Goal: Task Accomplishment & Management: Use online tool/utility

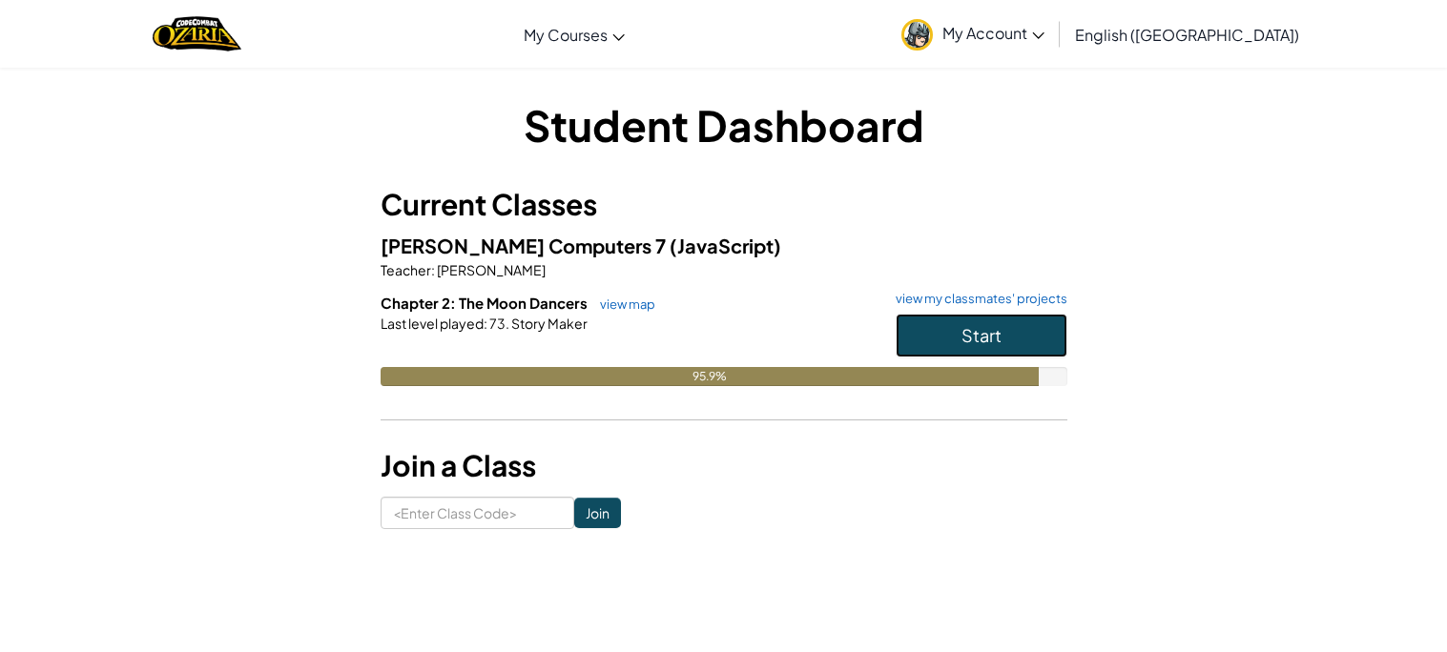
click at [998, 329] on span "Start" at bounding box center [981, 335] width 40 height 22
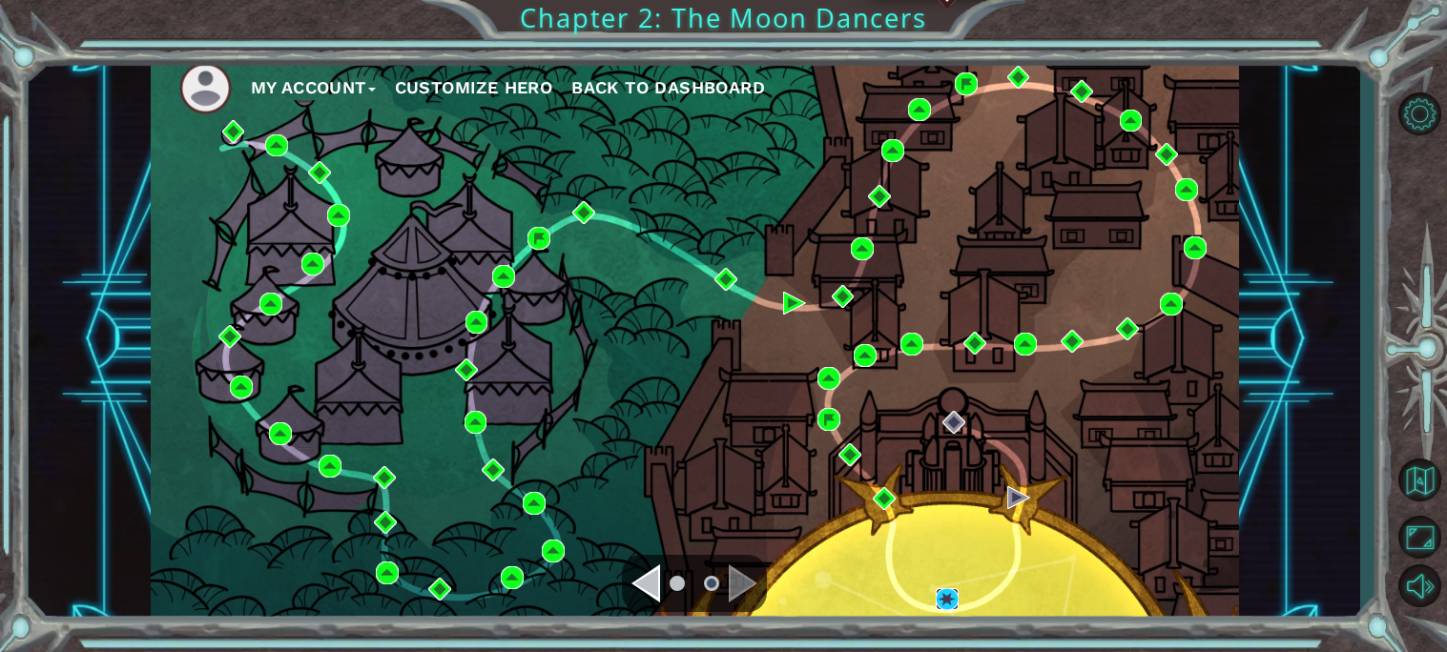
click at [951, 588] on img at bounding box center [947, 599] width 23 height 23
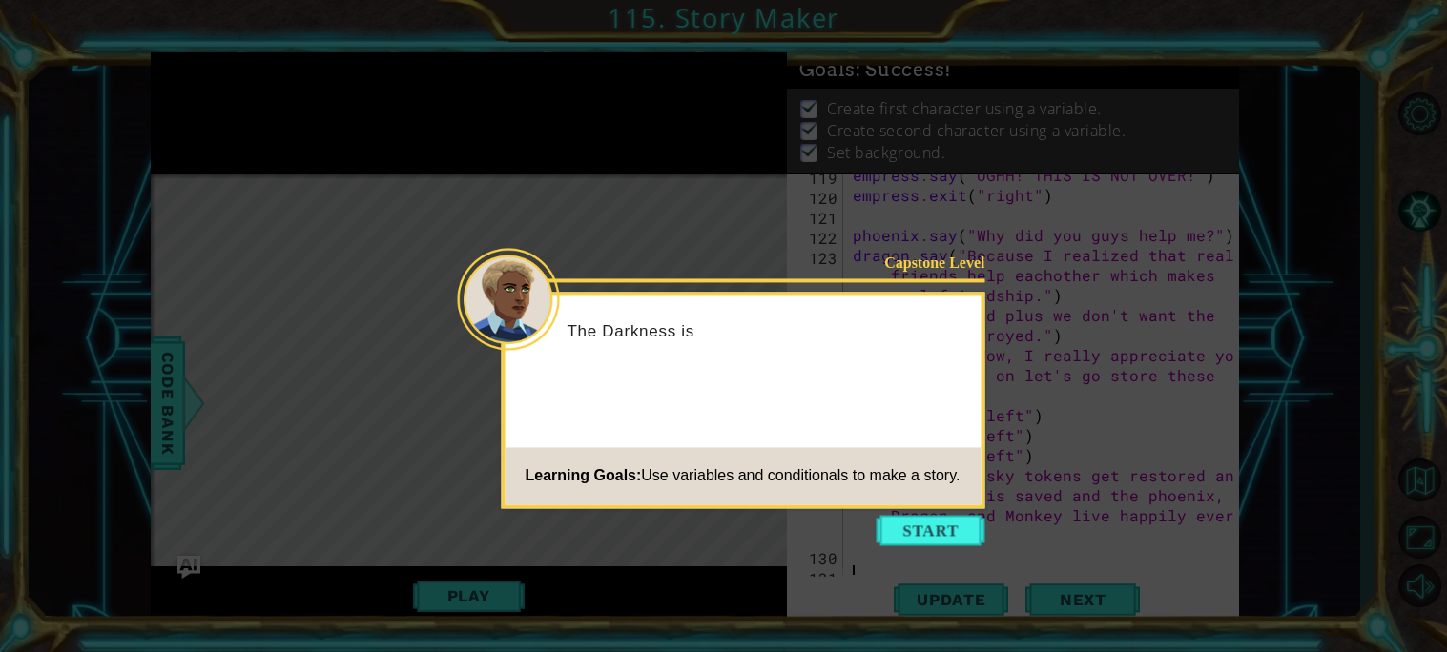
scroll to position [3444, 0]
click at [925, 534] on button "Start" at bounding box center [930, 530] width 109 height 31
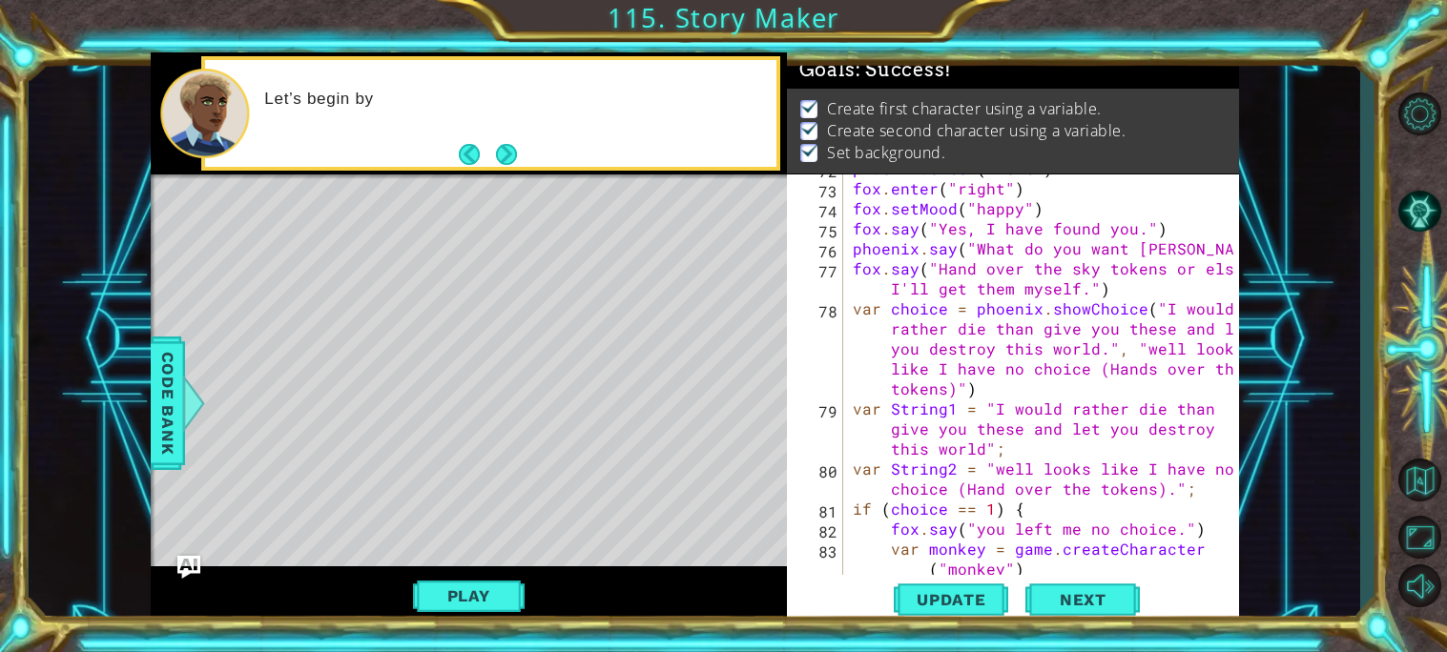
scroll to position [0, 0]
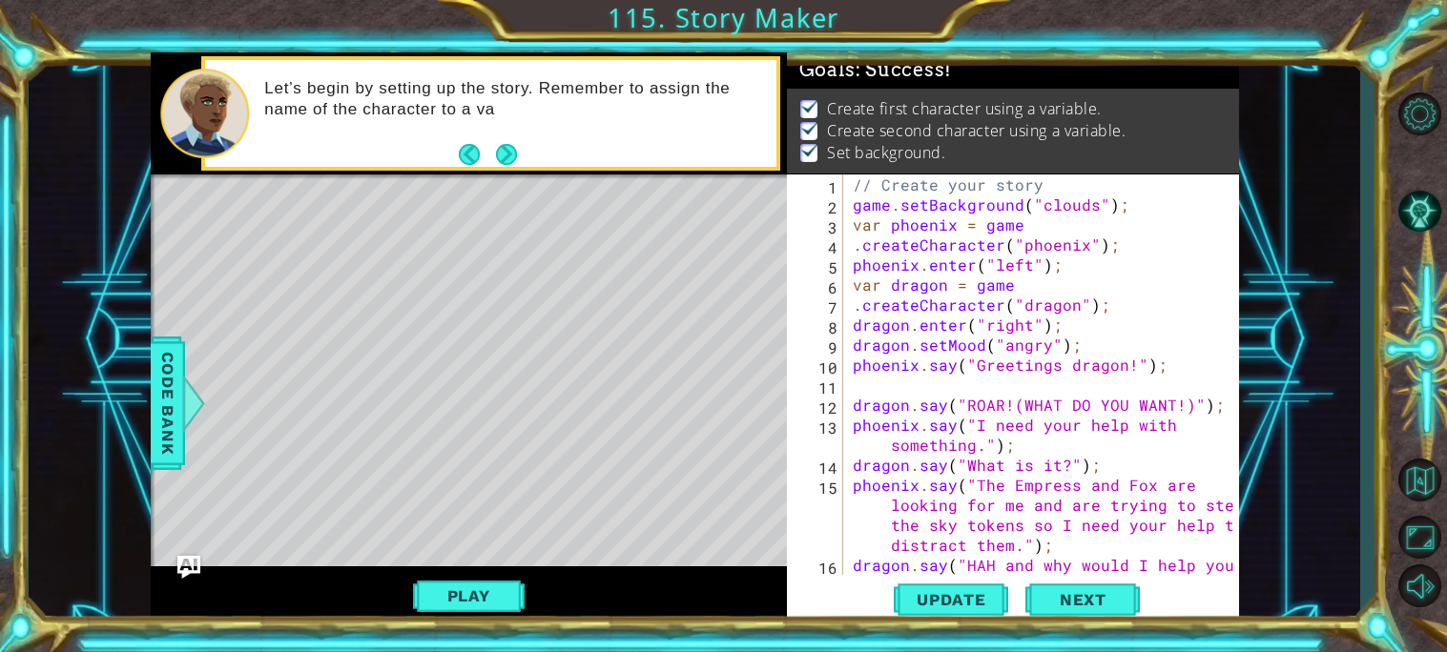
click at [1056, 188] on div "// Create your story game . setBackground ( "clouds" ) ; var phoenix = game . c…" at bounding box center [1046, 405] width 395 height 461
click at [1122, 214] on div "// Create your story game . setBackground ( "clouds" ) ; var phoenix = game . c…" at bounding box center [1046, 405] width 395 height 461
type textarea "game.setBackground("clouds");"
click at [1122, 303] on div "// Create your story game . setBackground ( "clouds" ) ; var phoenix = game . c…" at bounding box center [1046, 405] width 395 height 461
type textarea ".createCharacter("dragon");"
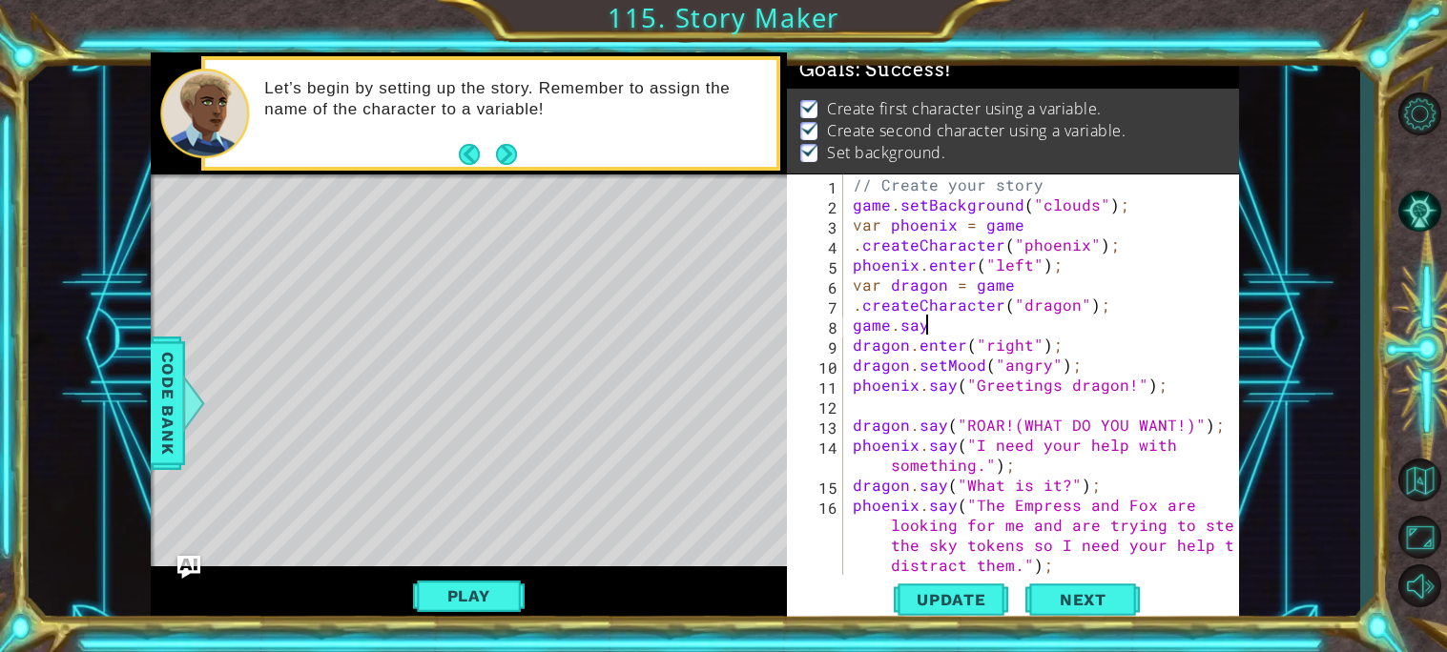
scroll to position [0, 3]
click at [165, 401] on span "Code Bank" at bounding box center [168, 403] width 31 height 116
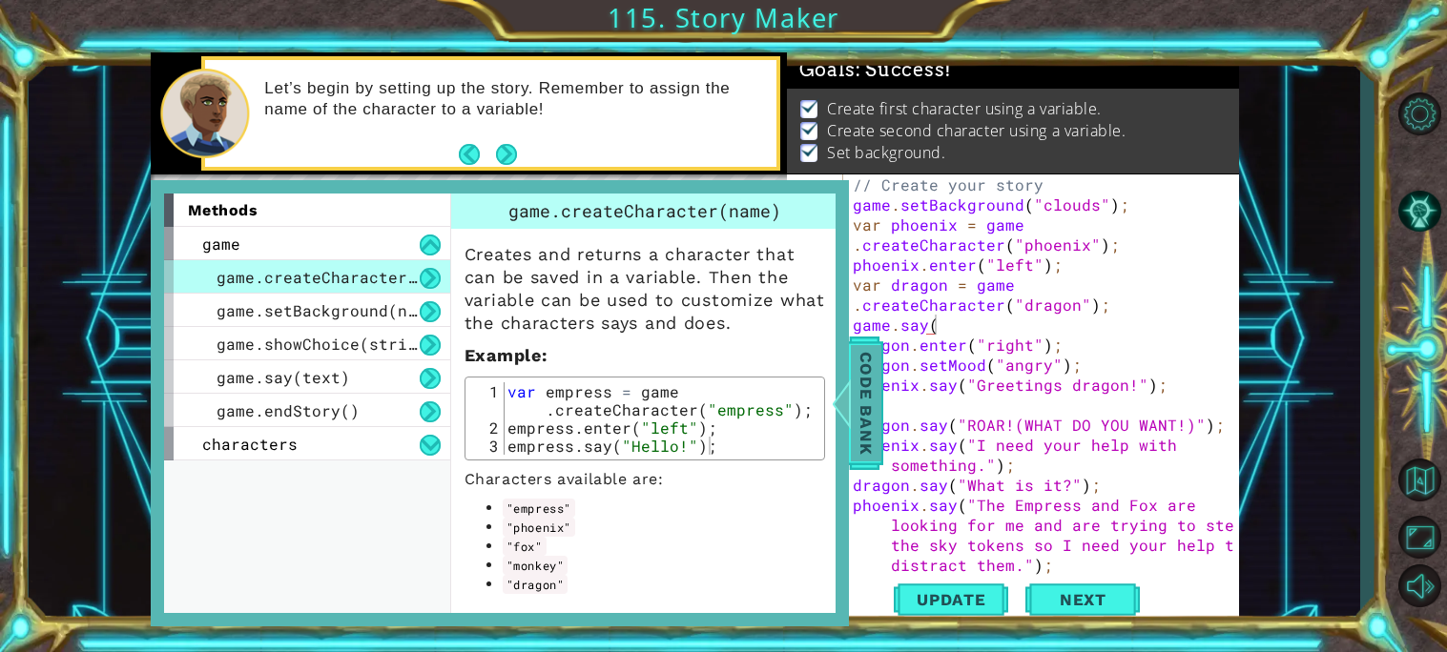
click at [873, 363] on span "Code Bank" at bounding box center [866, 403] width 31 height 116
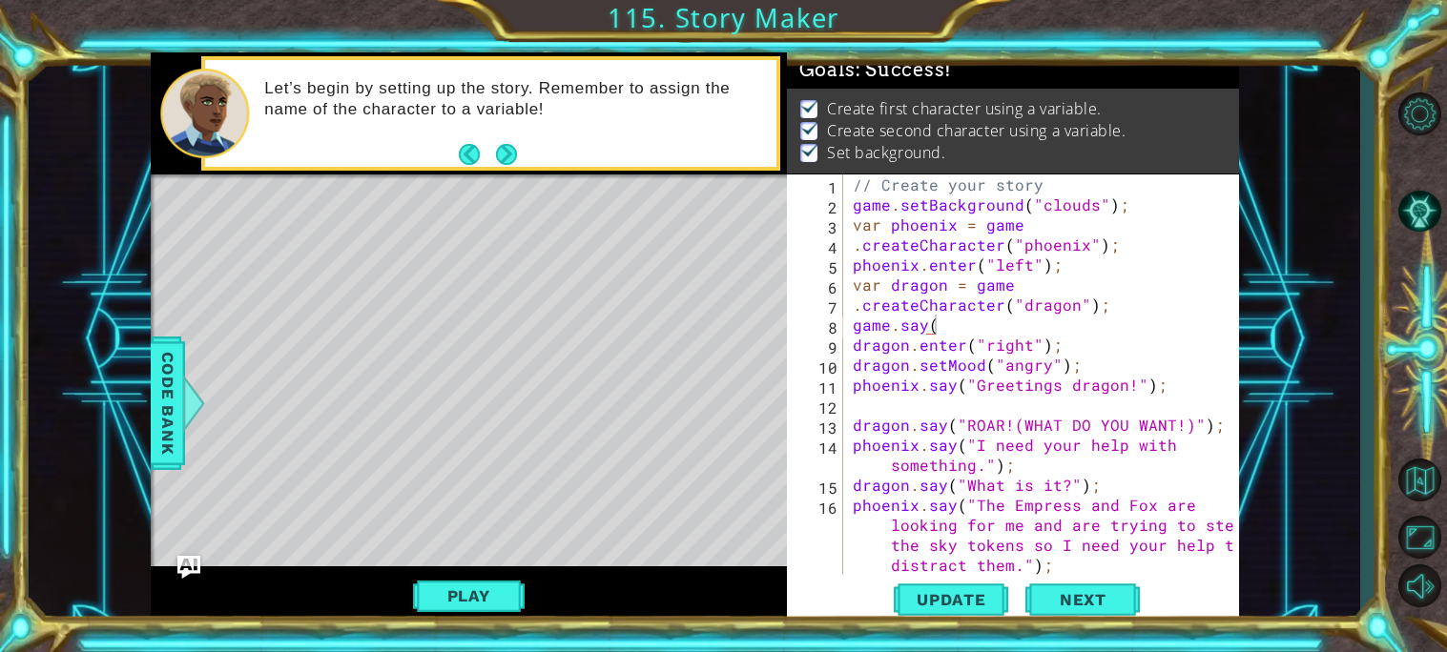
click at [948, 323] on div "// Create your story game . setBackground ( "clouds" ) ; var phoenix = game . c…" at bounding box center [1046, 405] width 395 height 461
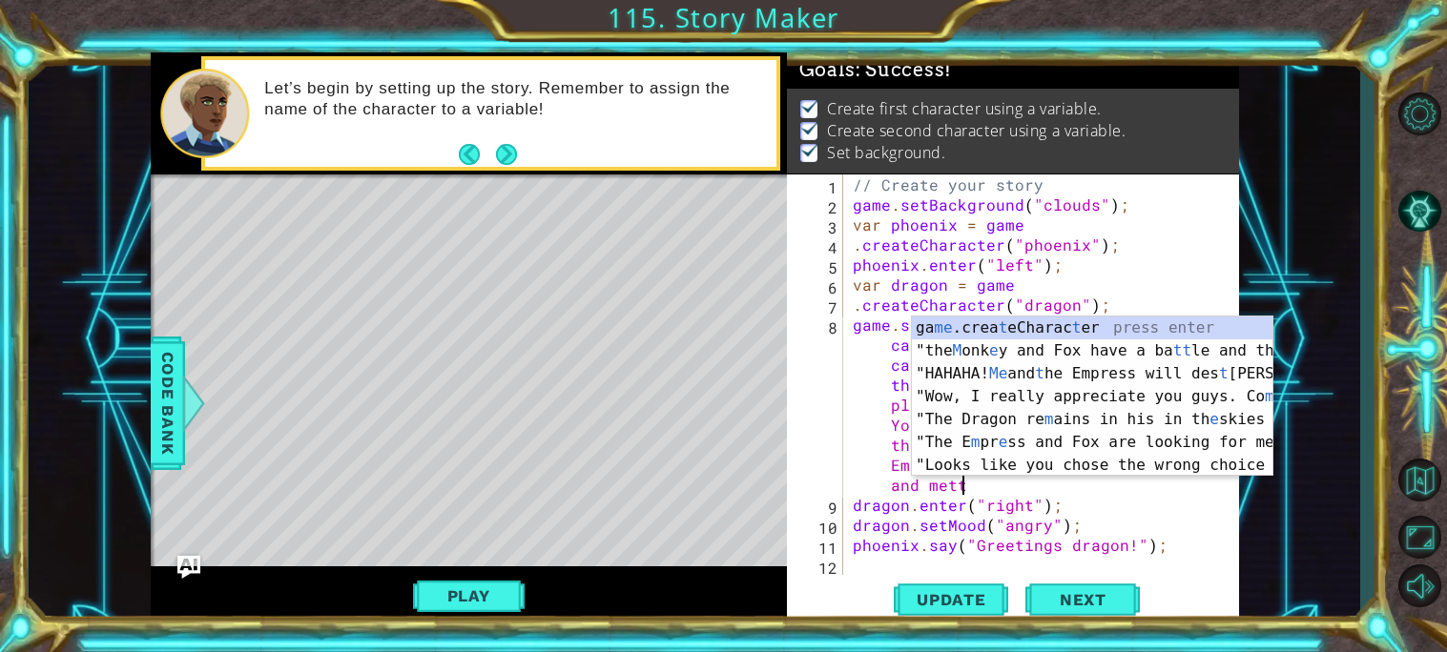
scroll to position [0, 170]
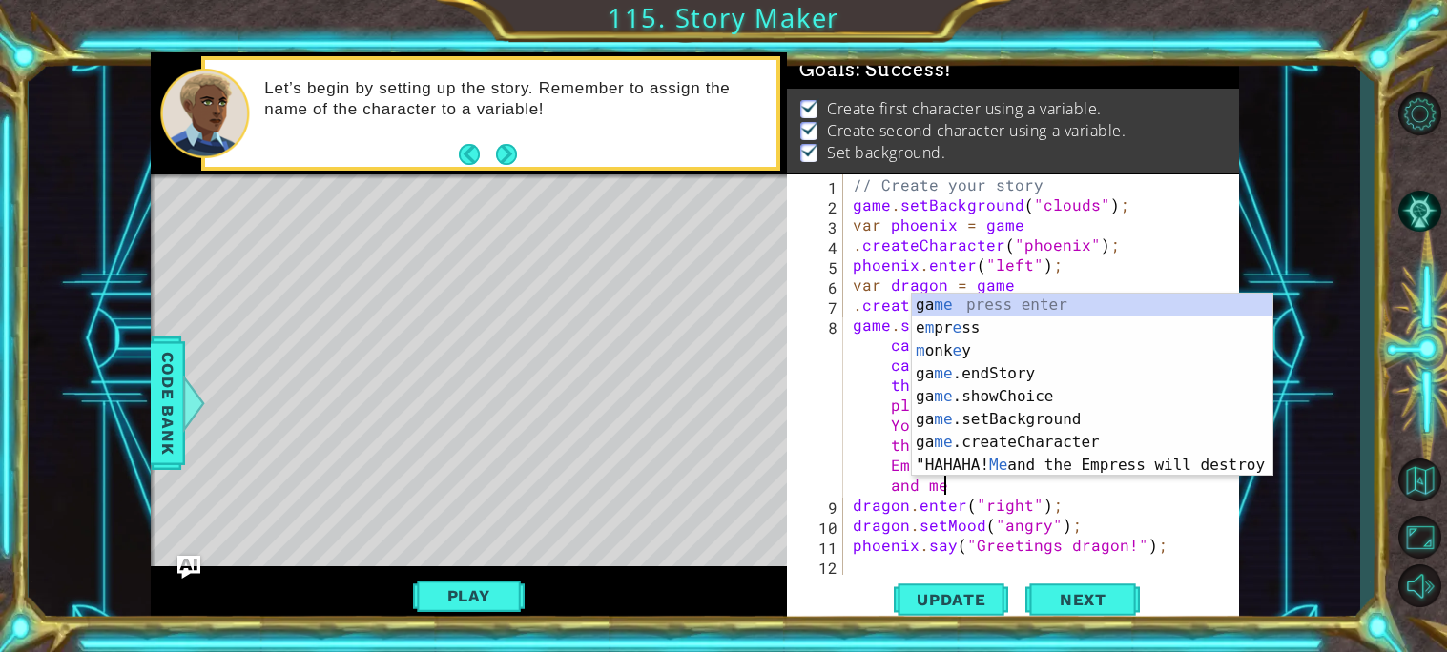
click at [1125, 489] on div "// Create your story game . setBackground ( "clouds" ) ; var phoenix = game . c…" at bounding box center [1046, 395] width 395 height 441
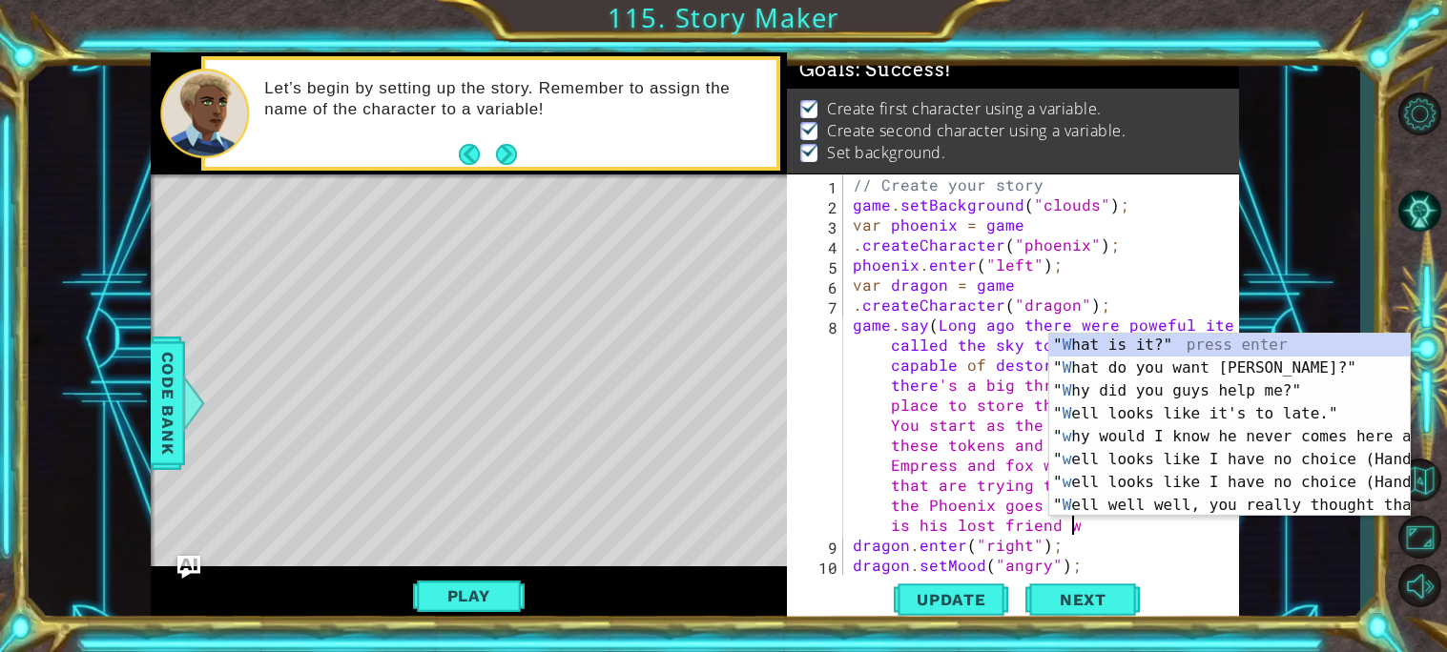
scroll to position [0, 221]
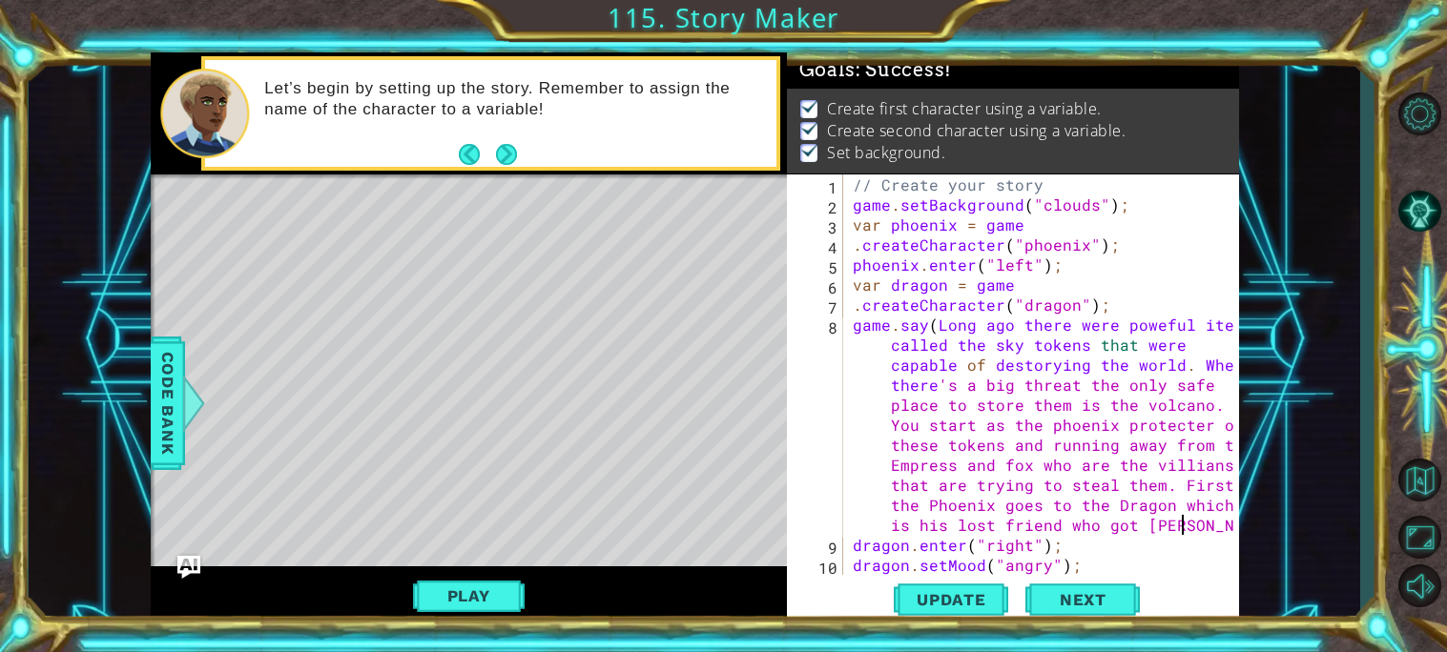
type textarea "game.say(Long ago there were poweful items called the sky tokens that were capa…"
type textarea "of"
type textarea "not"
type textarea "e"
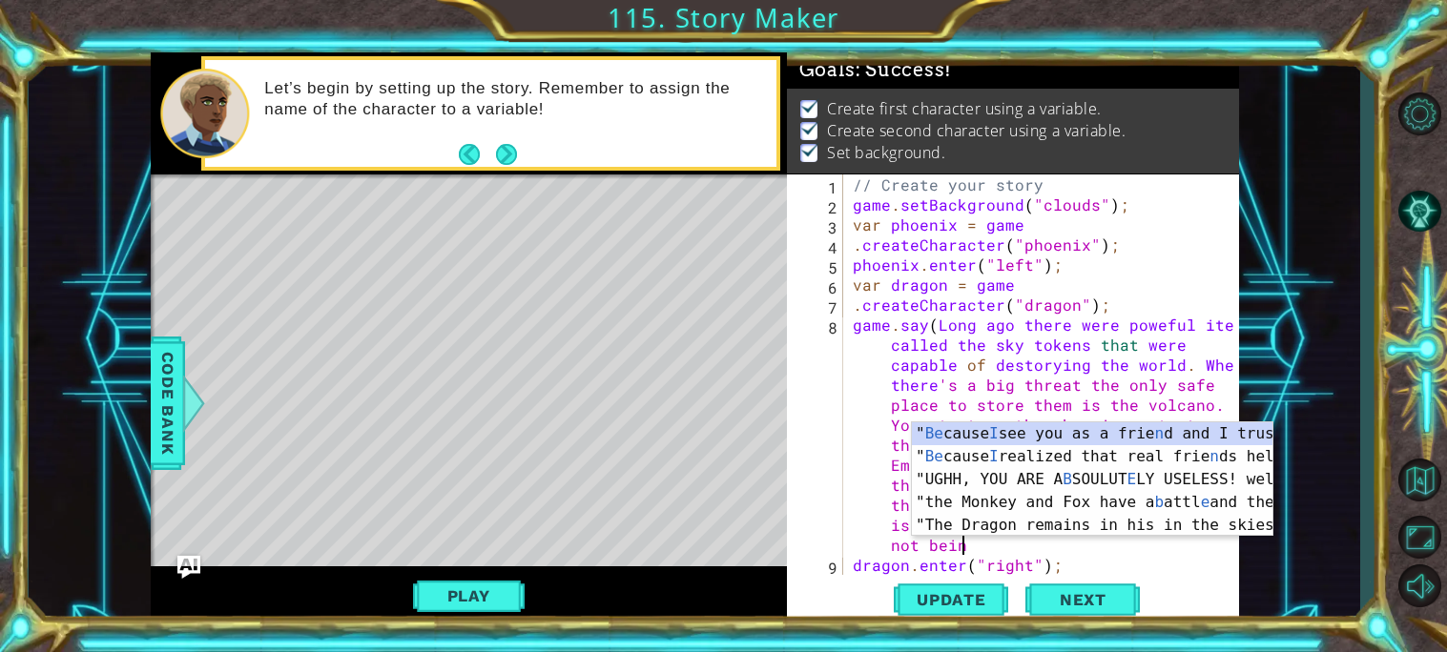
type textarea "being"
type textarea "the"
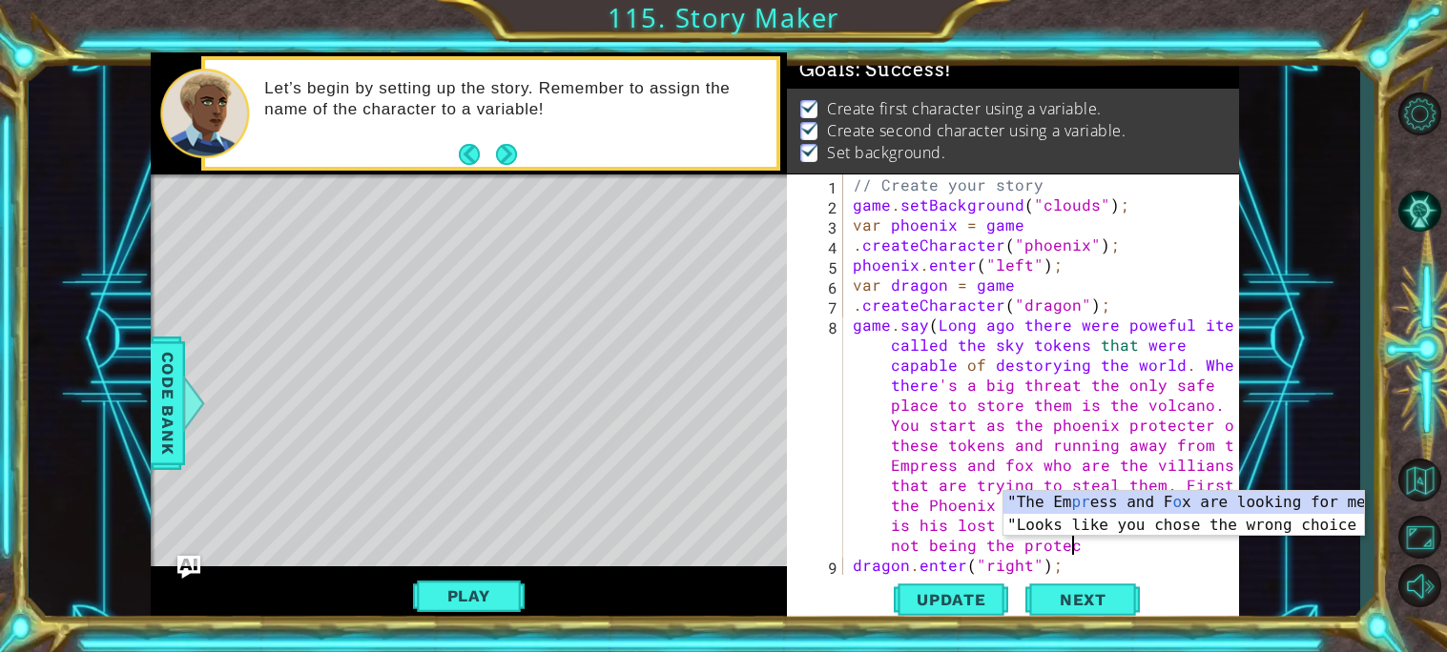
scroll to position [0, 2]
type textarea "protecter"
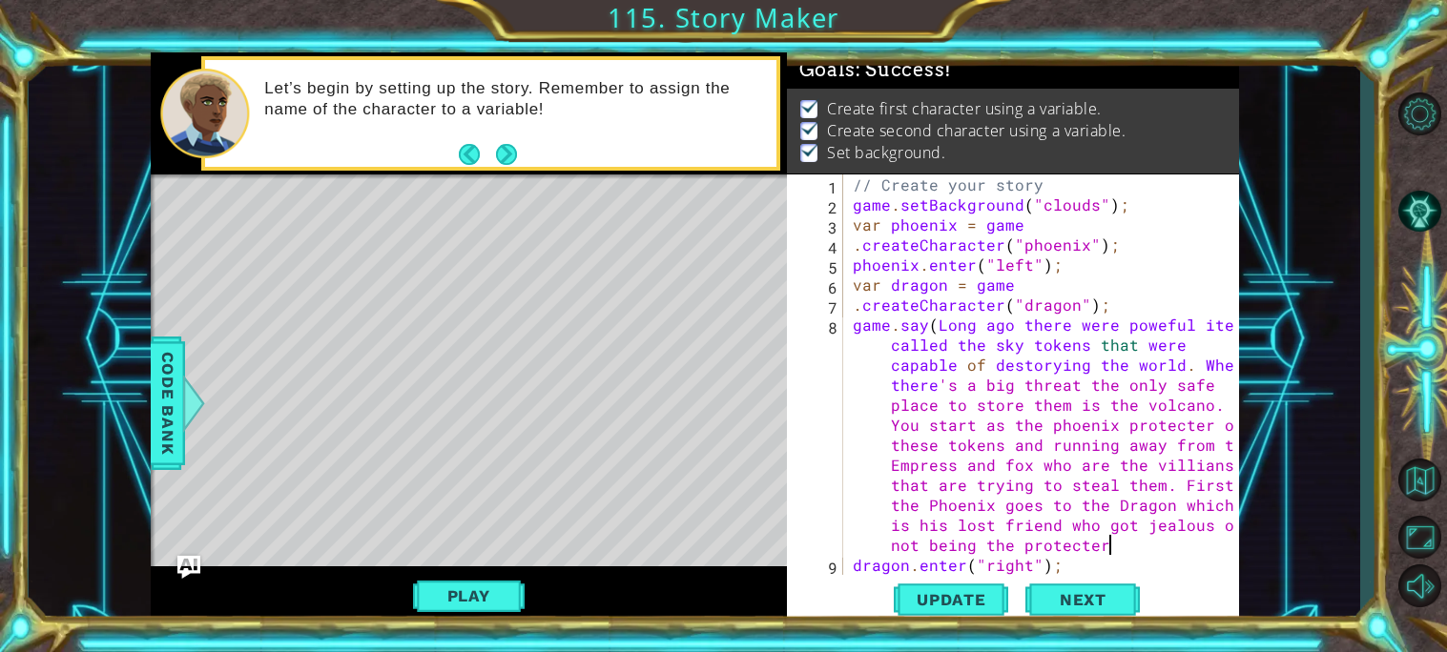
scroll to position [0, 0]
type textarea "of"
type textarea "the"
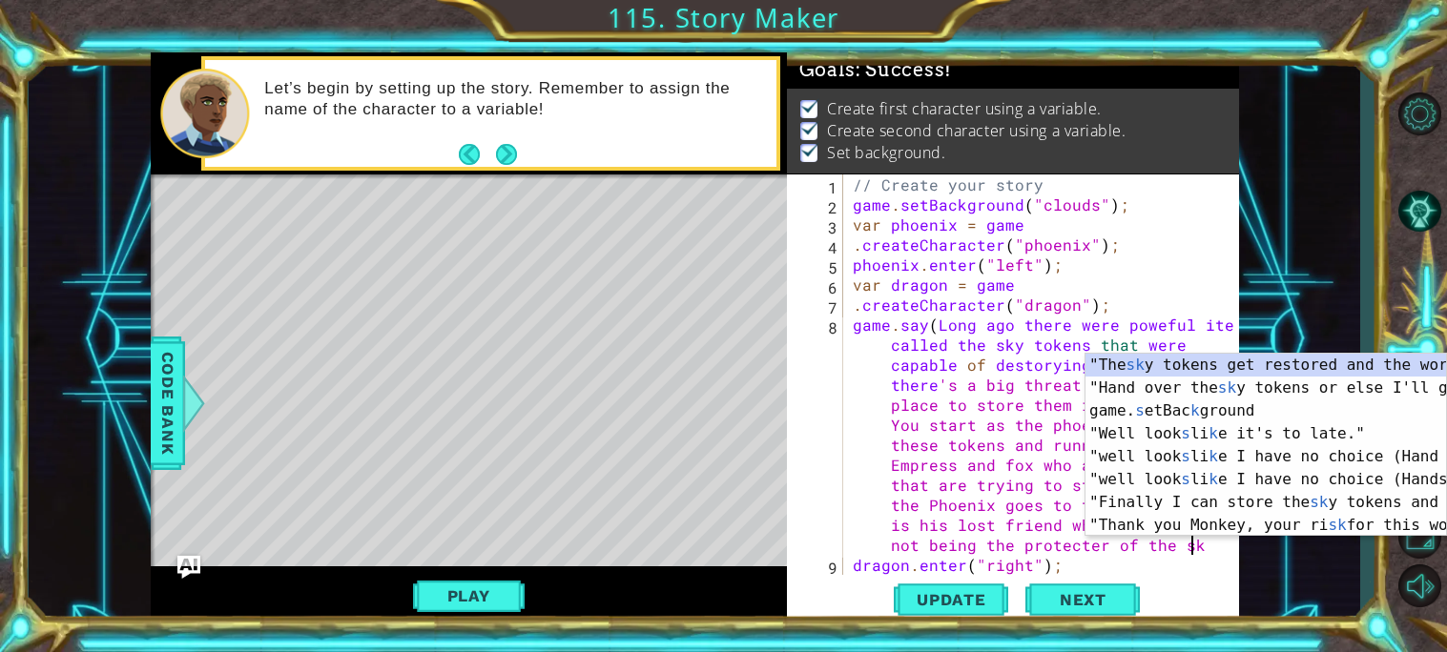
type textarea "sky"
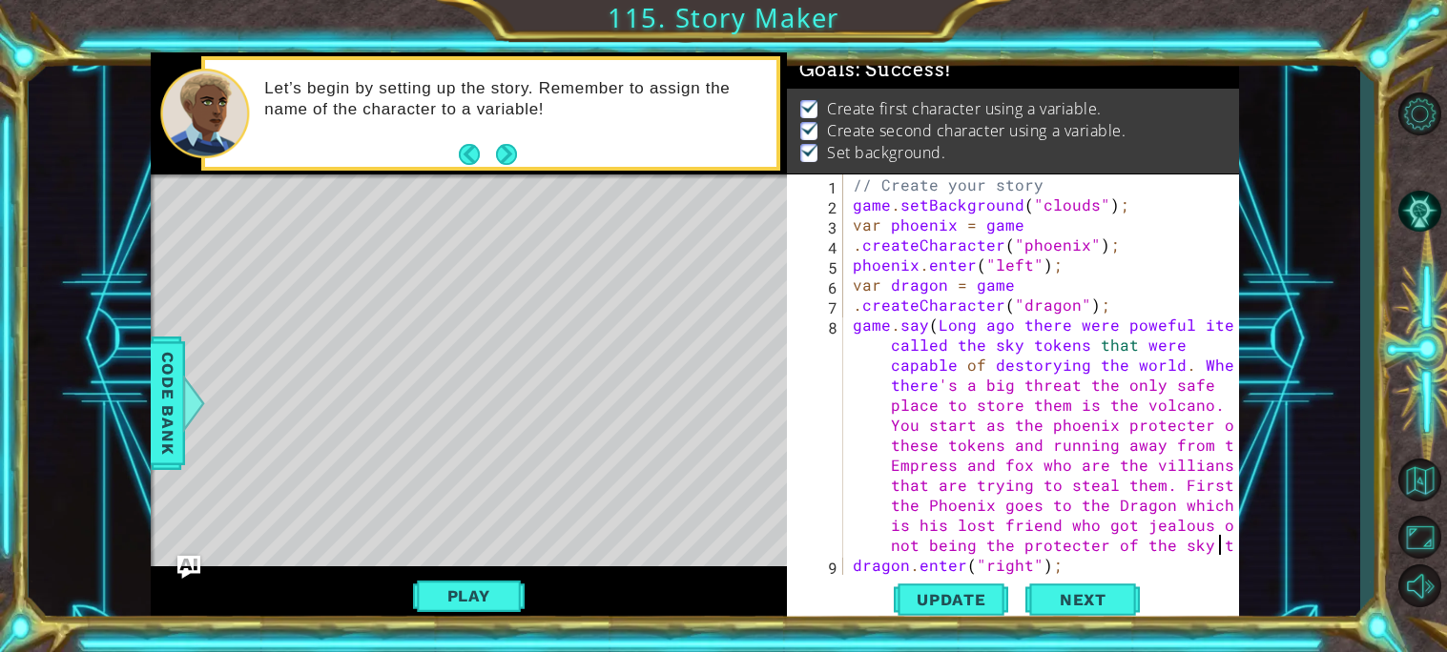
scroll to position [0, 1]
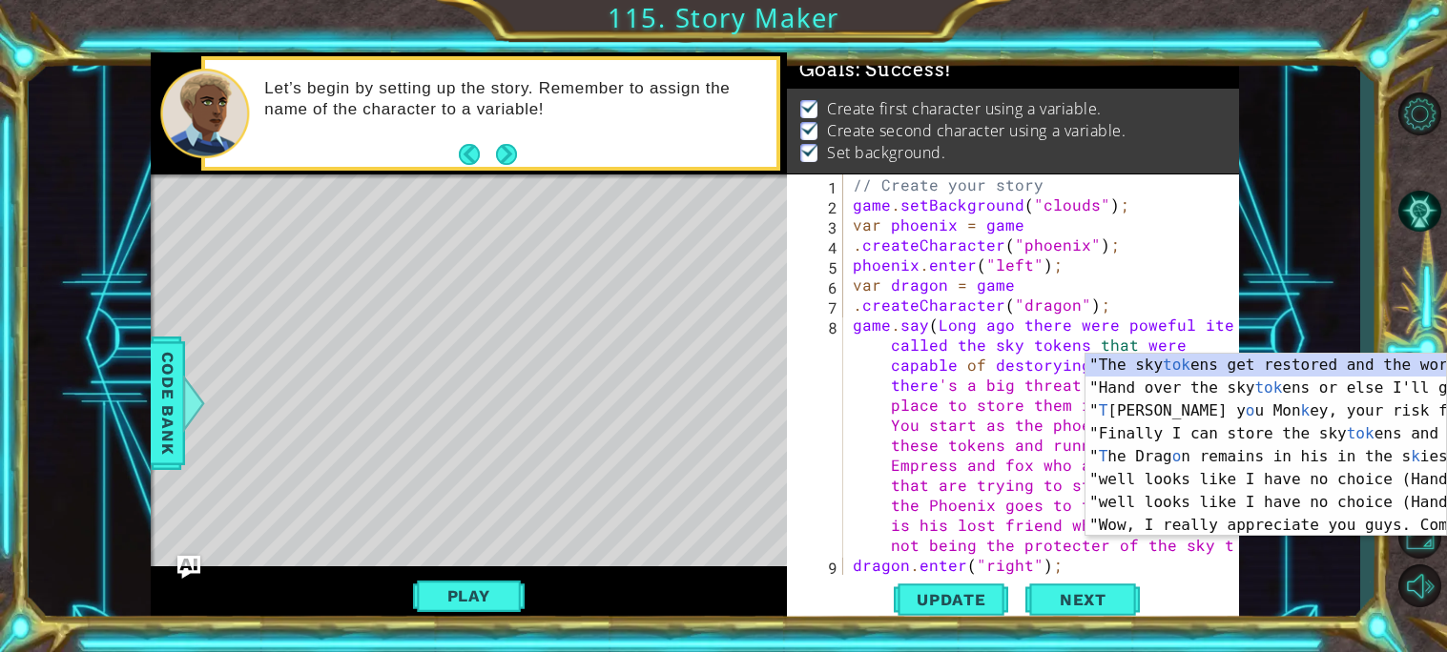
type textarea "tokns"
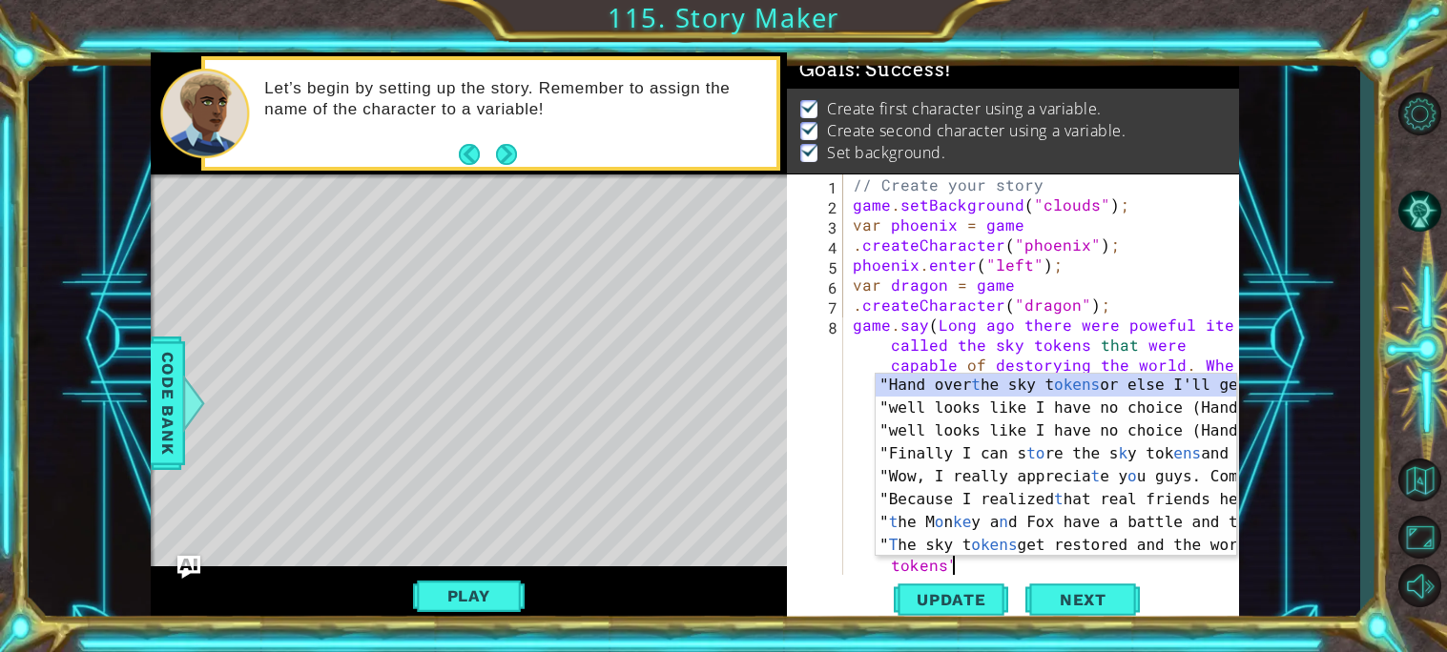
scroll to position [0, 2]
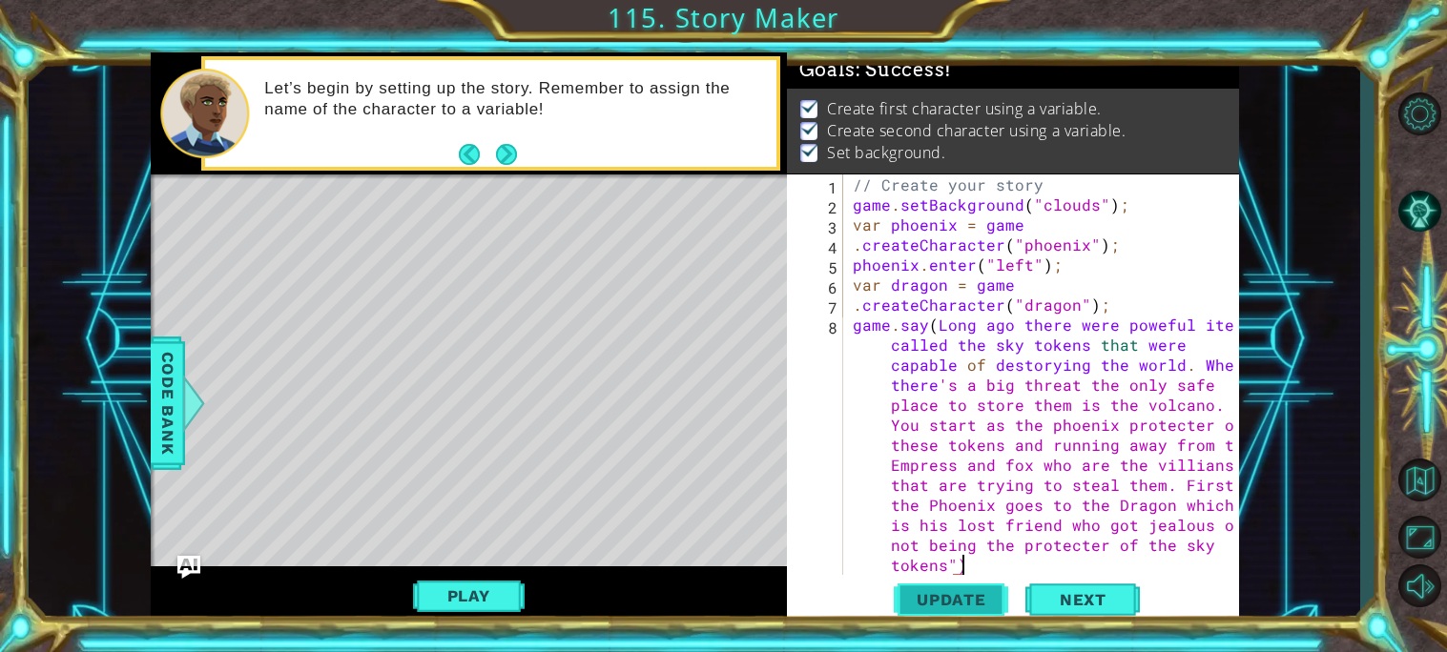
type textarea "ens")"
click at [972, 598] on span "Update" at bounding box center [951, 599] width 108 height 19
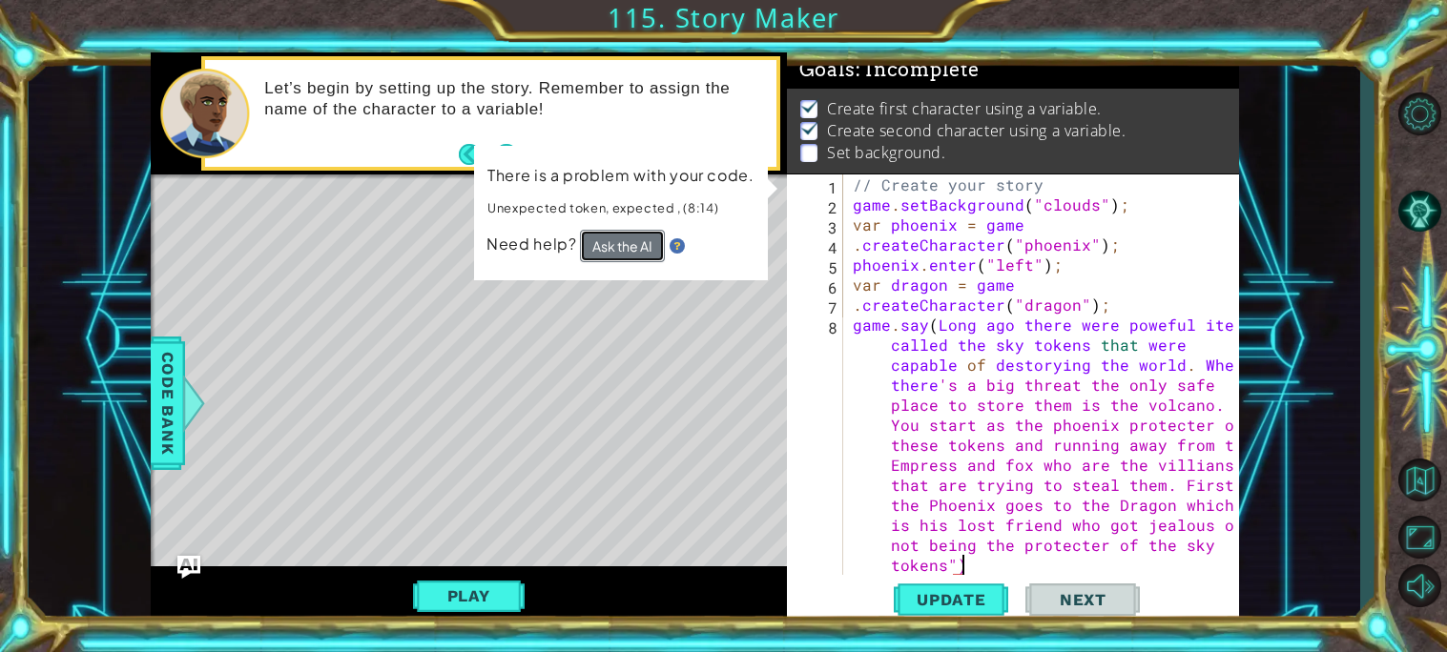
click at [614, 254] on button "Ask the AI" at bounding box center [622, 246] width 85 height 32
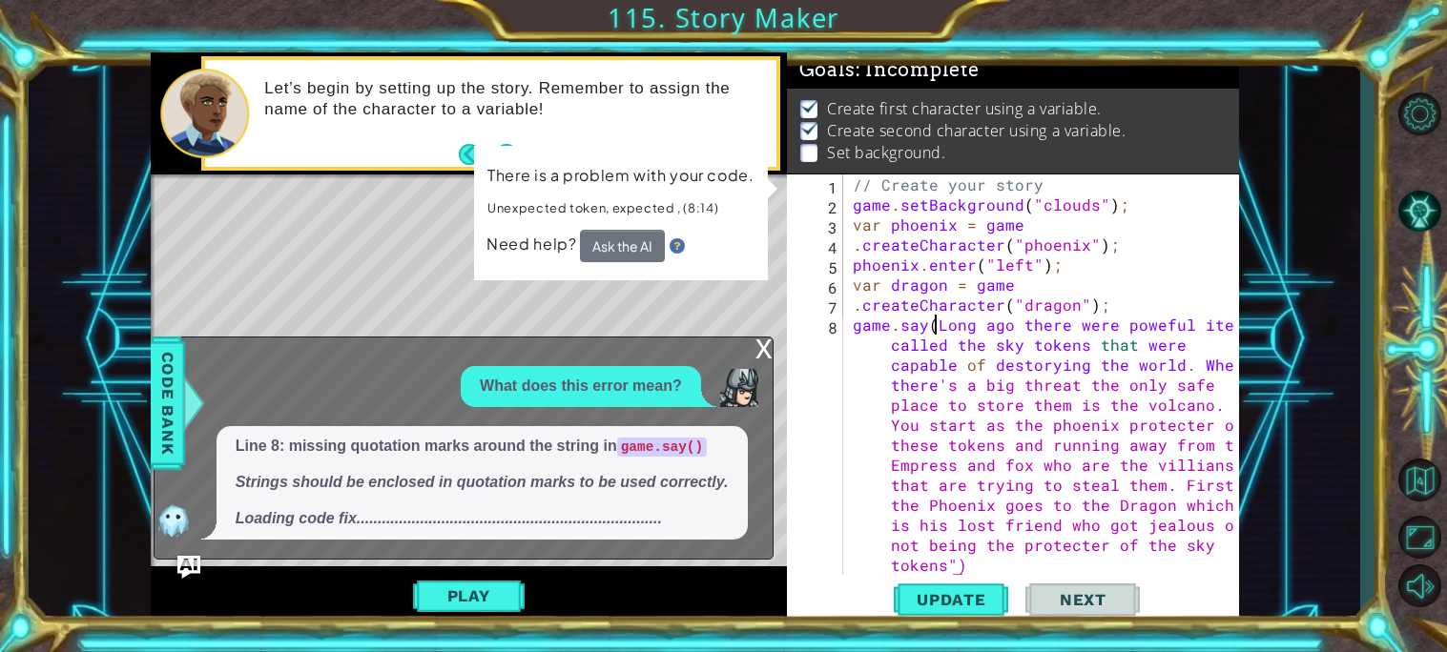
click at [933, 326] on div "// Create your story game . setBackground ( "clouds" ) ; var phoenix = game . c…" at bounding box center [1046, 395] width 395 height 441
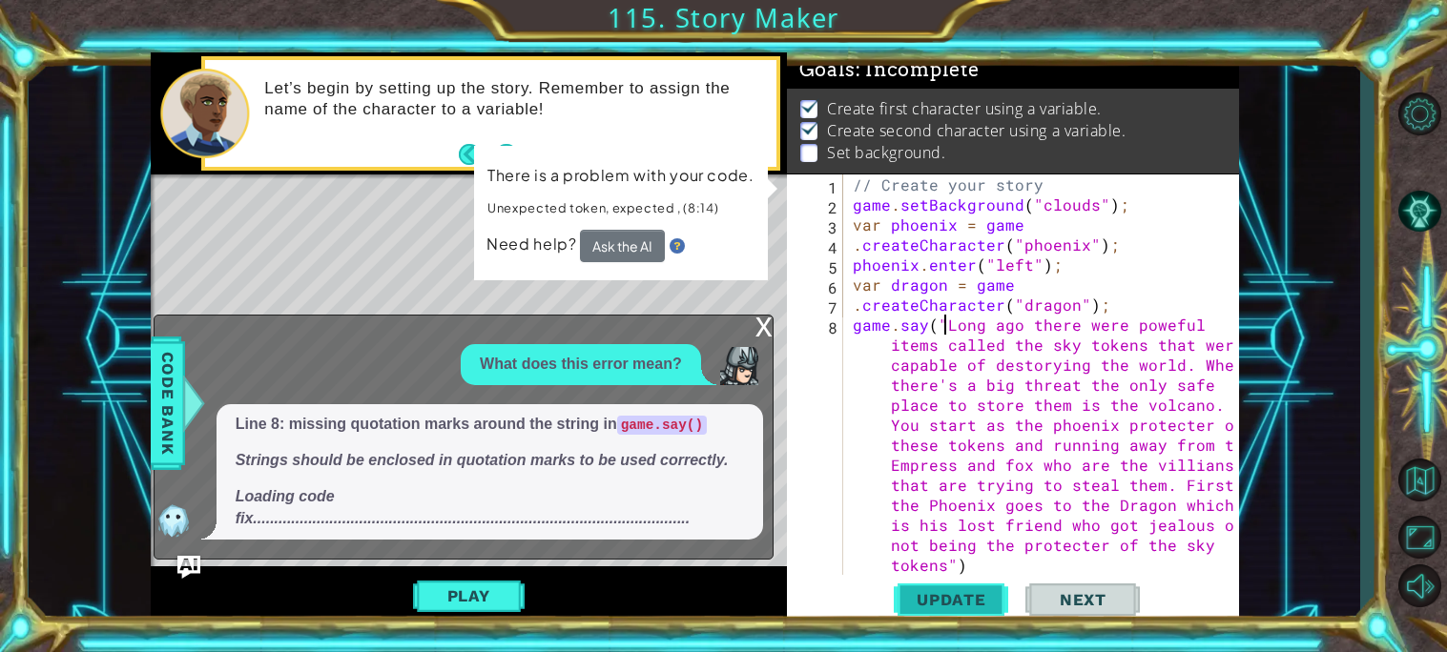
click at [960, 598] on span "Update" at bounding box center [951, 599] width 108 height 19
type textarea "game.say("Long ago there were poweful items called the sky tokens that were cap…"
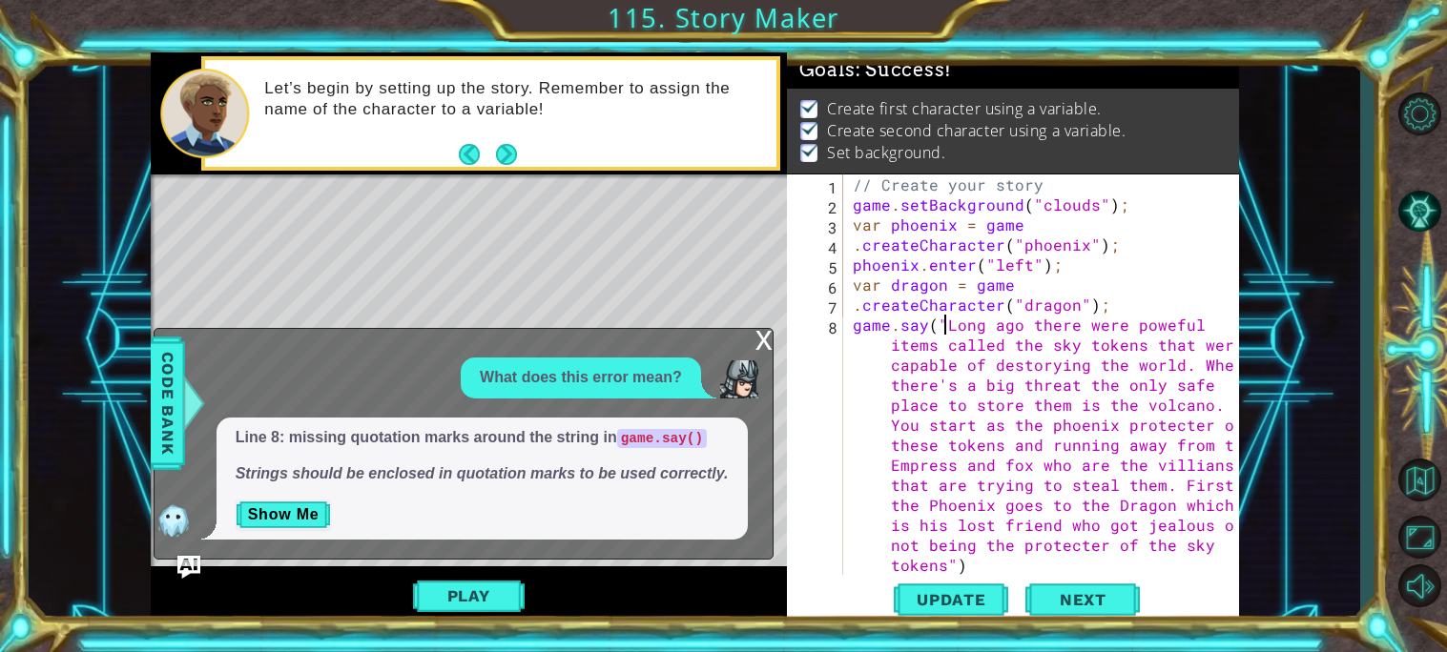
click at [756, 335] on div "x" at bounding box center [763, 338] width 17 height 19
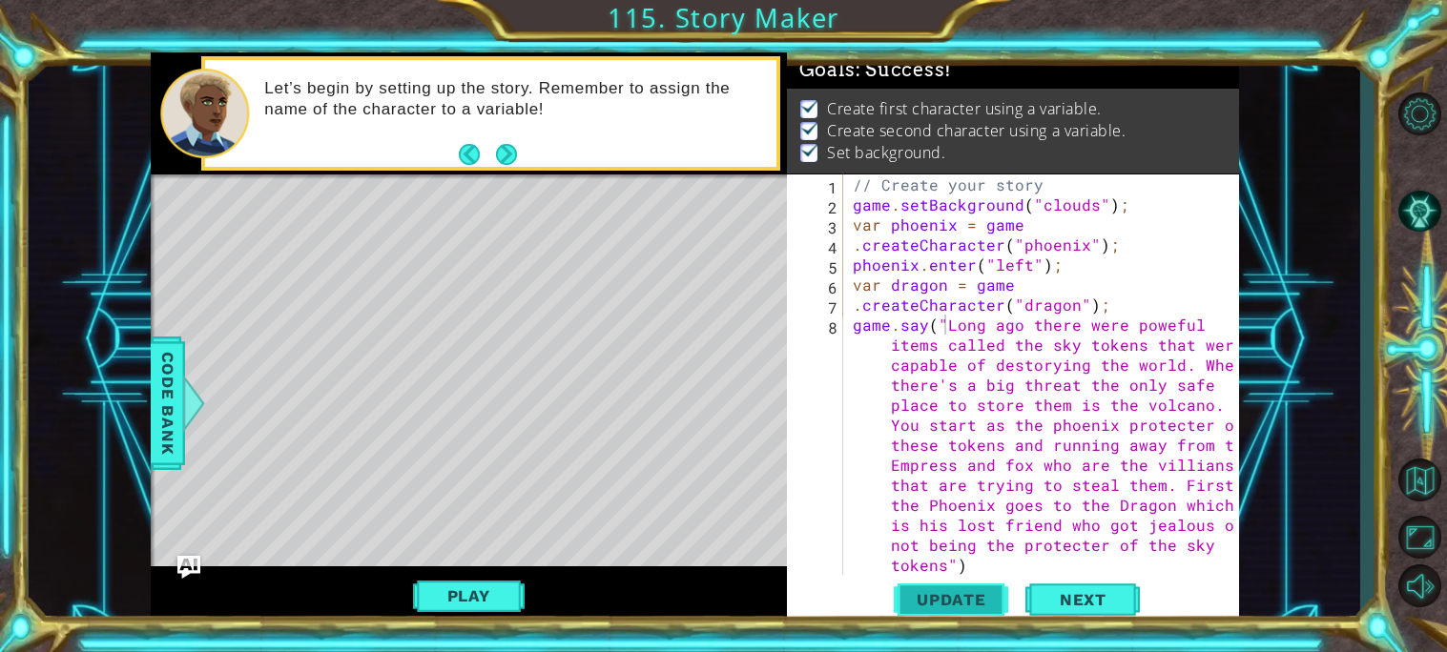
click at [944, 597] on span "Update" at bounding box center [951, 599] width 108 height 19
click at [464, 594] on button "Play" at bounding box center [469, 596] width 112 height 36
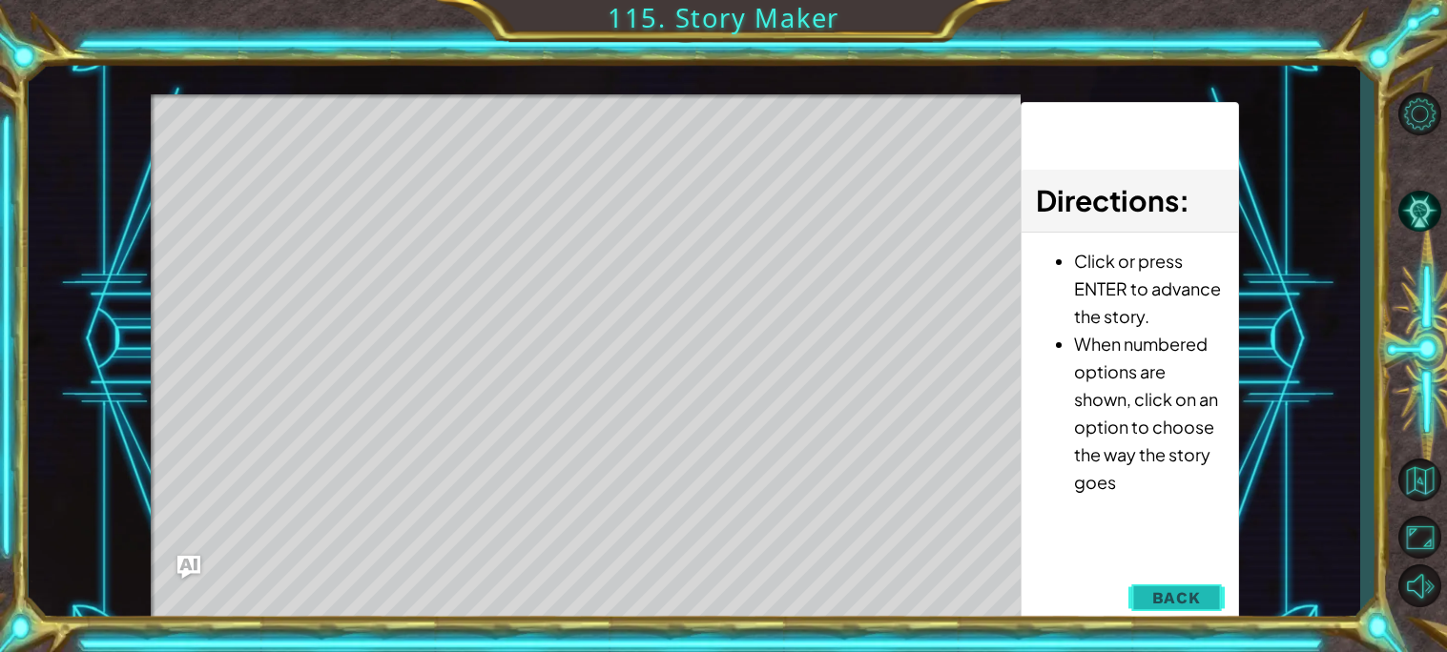
click at [1172, 602] on span "Back" at bounding box center [1176, 597] width 49 height 19
